Goal: Information Seeking & Learning: Check status

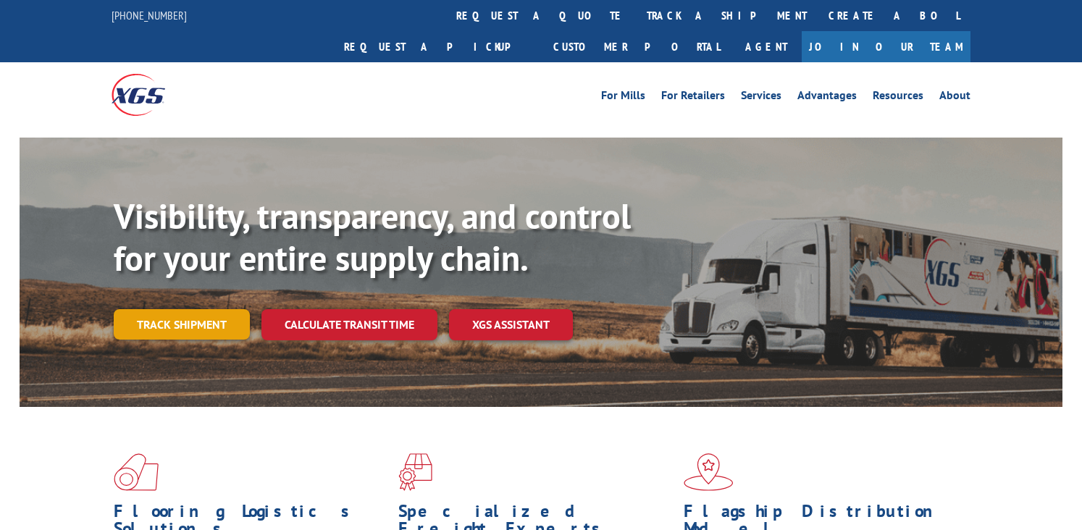
click at [198, 309] on link "Track shipment" at bounding box center [182, 324] width 136 height 30
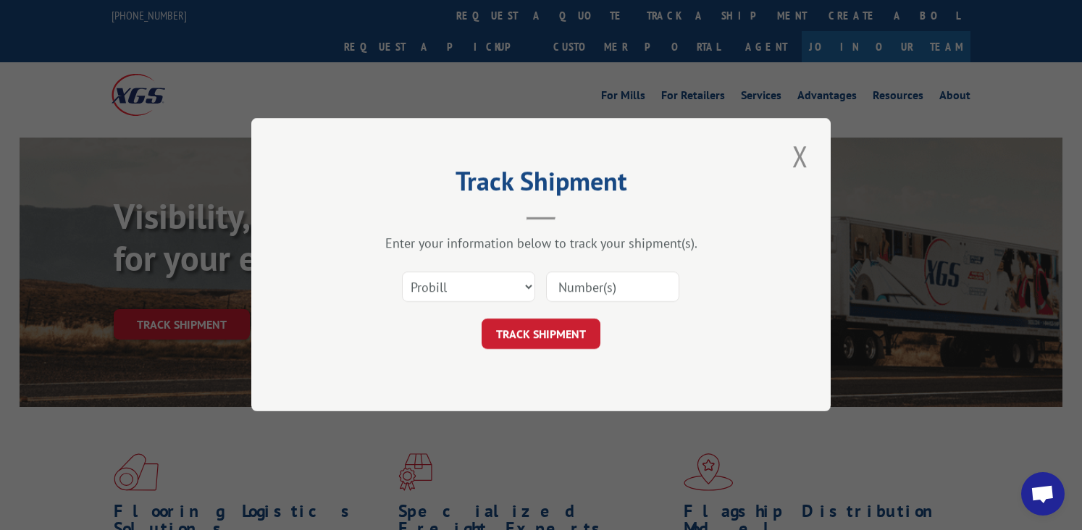
drag, startPoint x: 618, startPoint y: 287, endPoint x: 592, endPoint y: 303, distance: 30.2
click at [618, 287] on input at bounding box center [612, 287] width 133 height 30
paste input "15983327"
type input "15983327"
drag, startPoint x: 547, startPoint y: 337, endPoint x: 539, endPoint y: 339, distance: 8.8
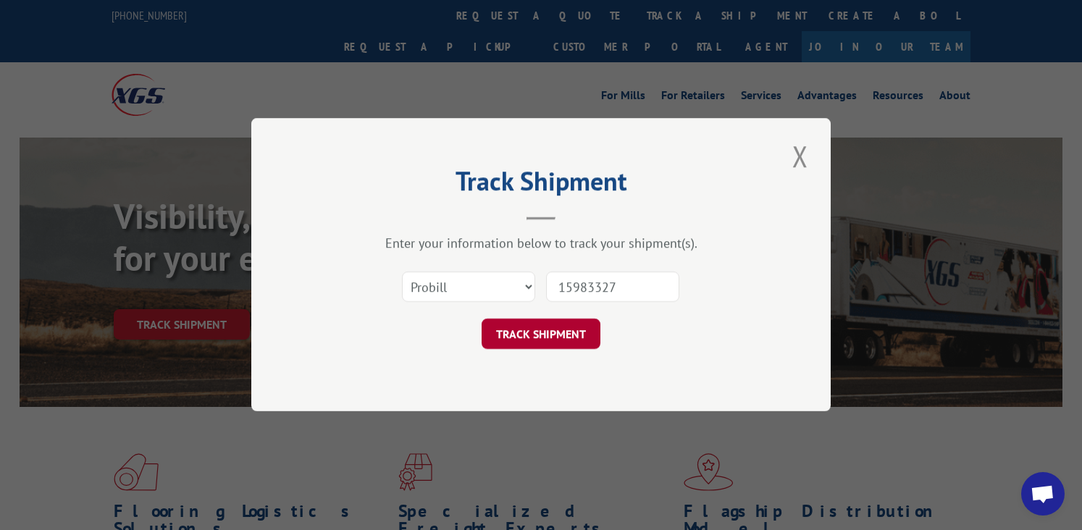
click at [547, 337] on button "TRACK SHIPMENT" at bounding box center [540, 334] width 119 height 30
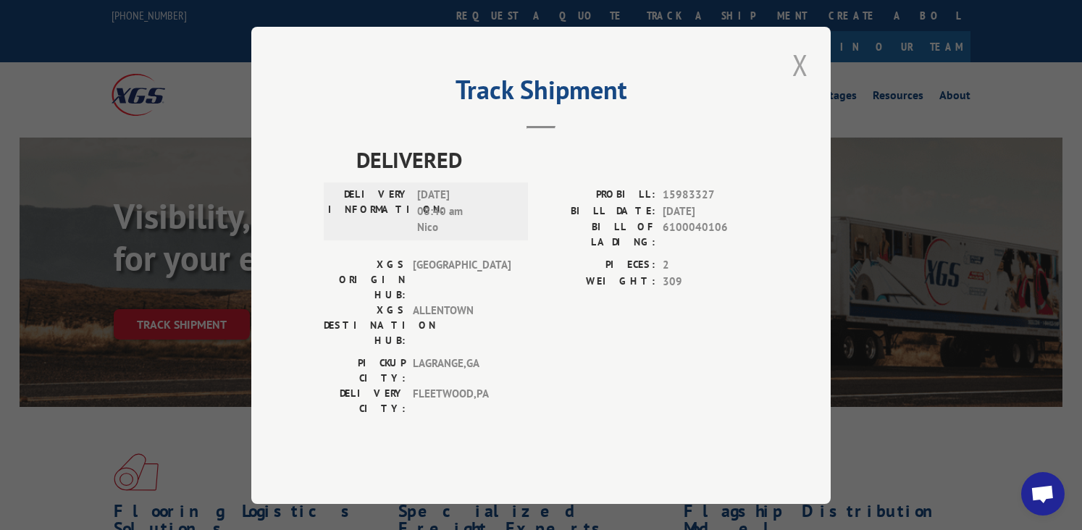
click at [803, 85] on button "Close modal" at bounding box center [800, 65] width 25 height 40
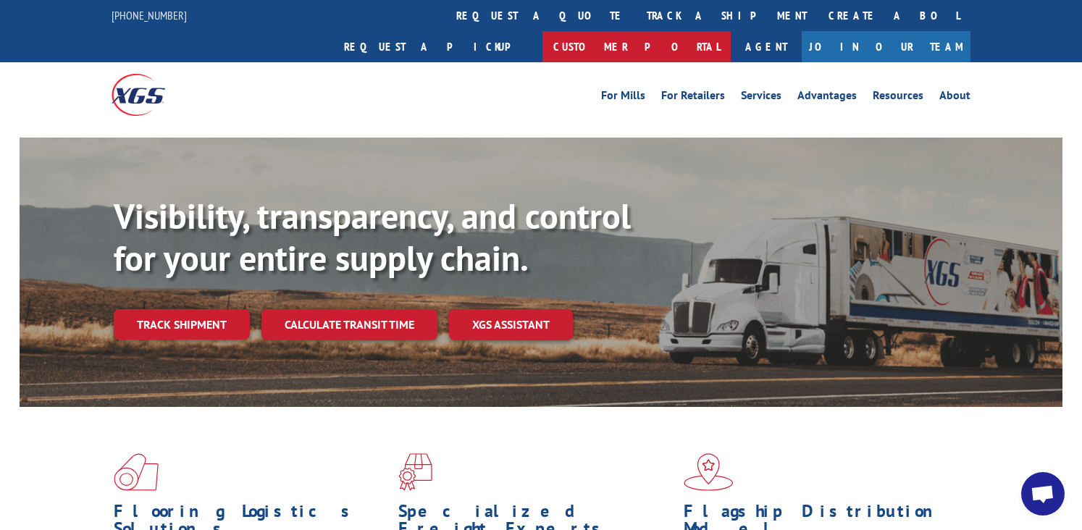
click at [731, 31] on link "Customer Portal" at bounding box center [636, 46] width 188 height 31
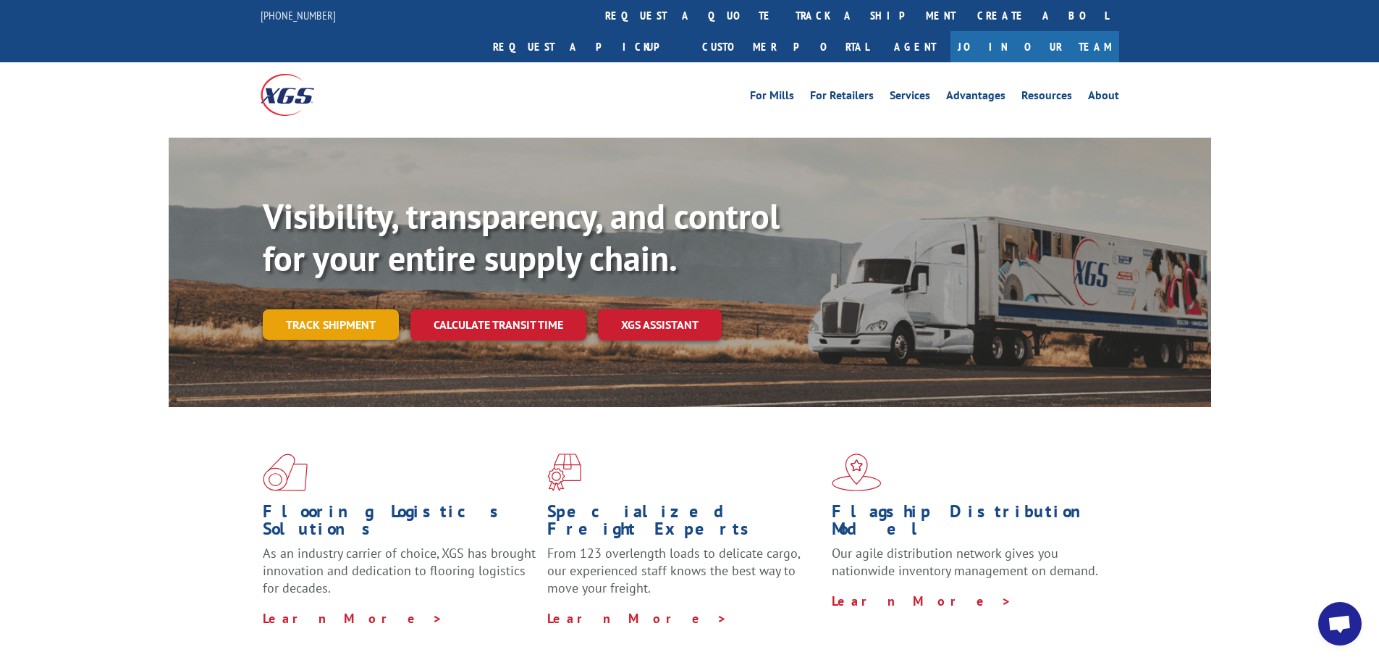
click at [320, 309] on link "Track shipment" at bounding box center [331, 324] width 136 height 30
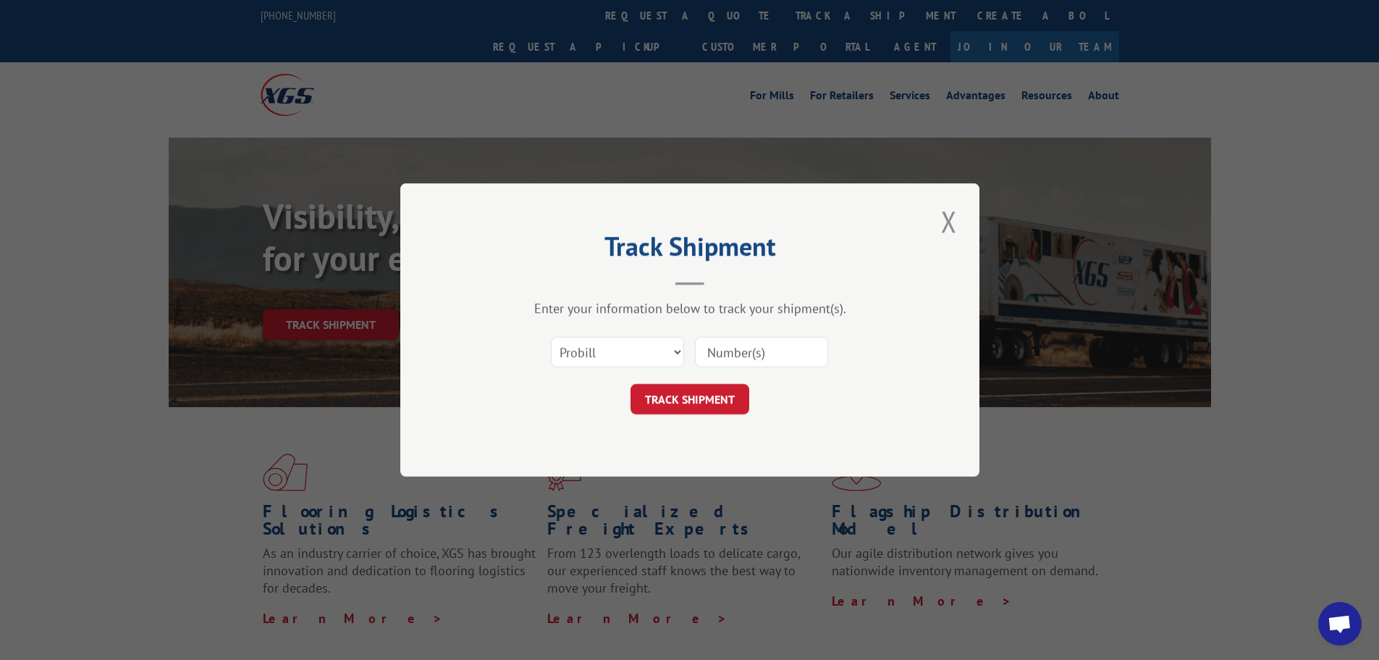
click at [818, 354] on input at bounding box center [761, 352] width 133 height 30
paste input "15983327"
type input "15983327"
click at [633, 403] on button "TRACK SHIPMENT" at bounding box center [690, 399] width 119 height 30
